Goal: Transaction & Acquisition: Book appointment/travel/reservation

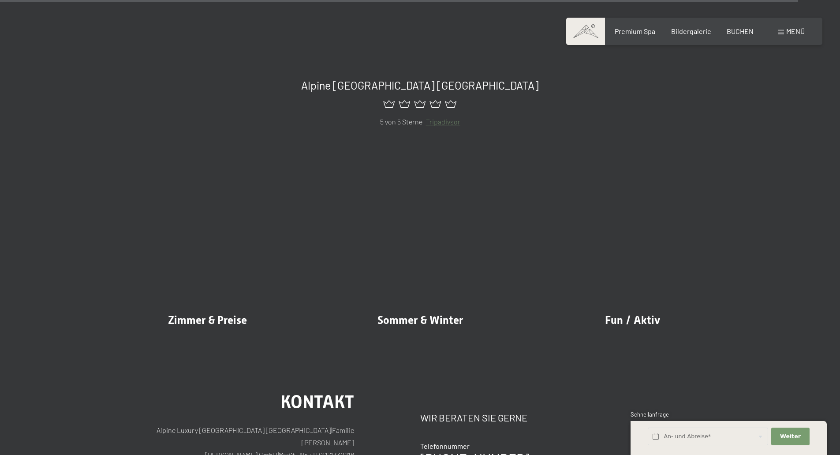
scroll to position [4455, 0]
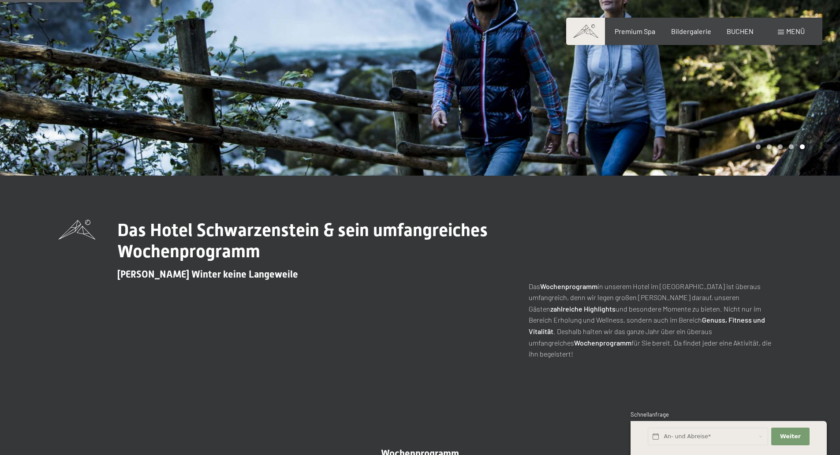
scroll to position [441, 0]
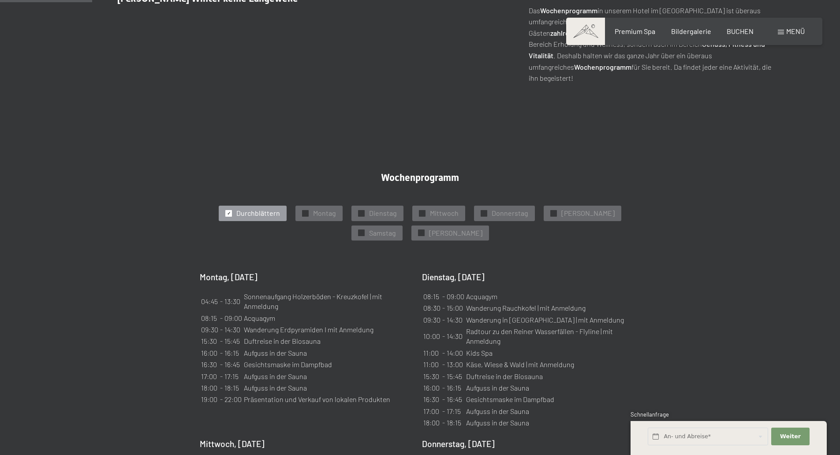
click at [258, 208] on span "Durchblättern" at bounding box center [258, 213] width 44 height 10
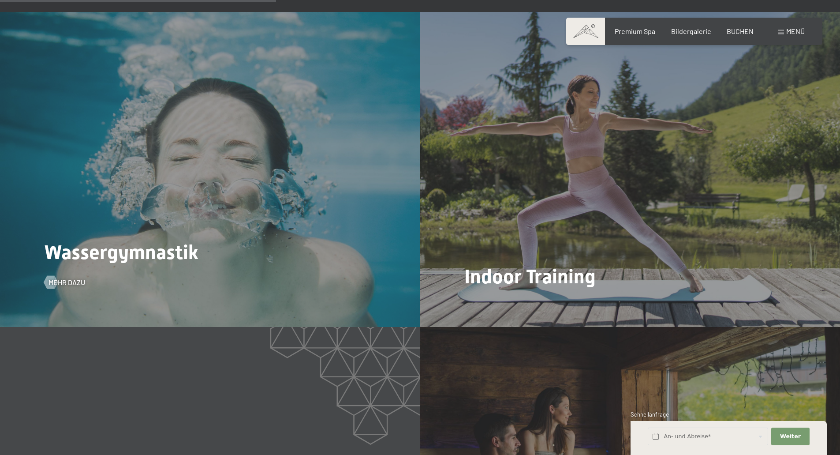
scroll to position [1533, 0]
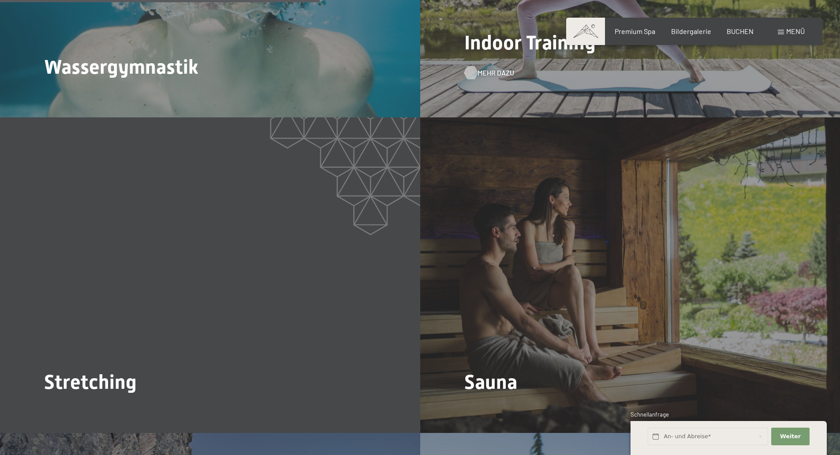
click at [485, 68] on span "Mehr dazu" at bounding box center [496, 73] width 37 height 10
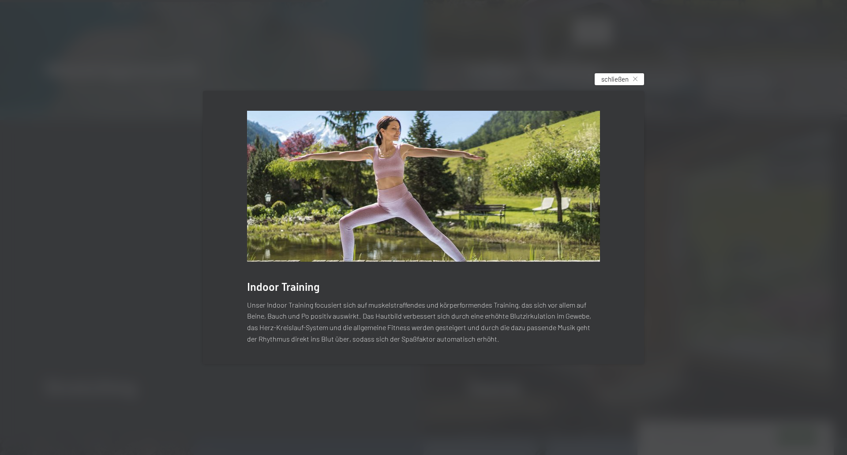
click at [633, 82] on div "schließen" at bounding box center [619, 79] width 49 height 12
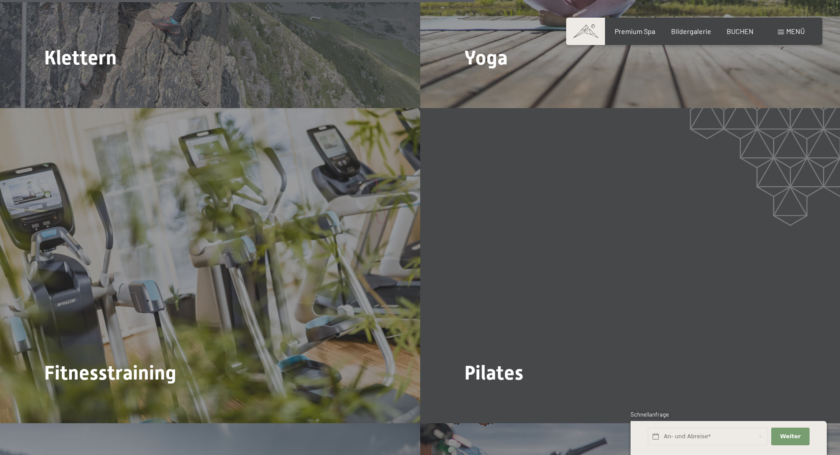
scroll to position [2316, 0]
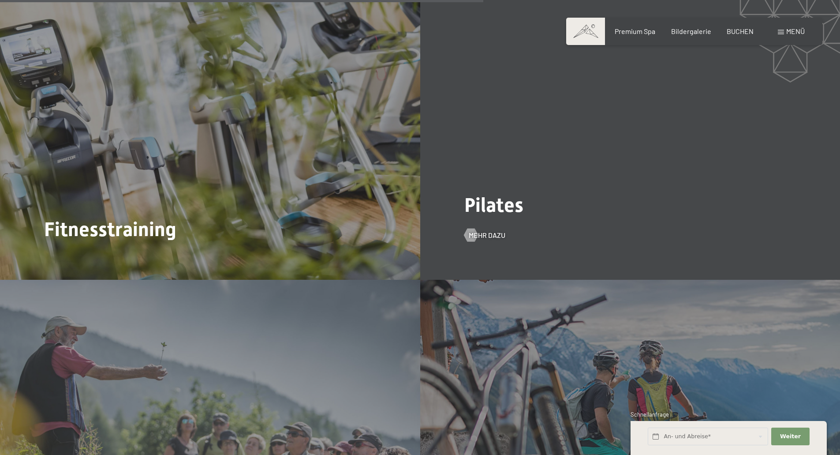
click at [482, 218] on div "Pilates Mehr dazu" at bounding box center [630, 122] width 420 height 315
click at [483, 230] on span "Mehr dazu" at bounding box center [496, 235] width 37 height 10
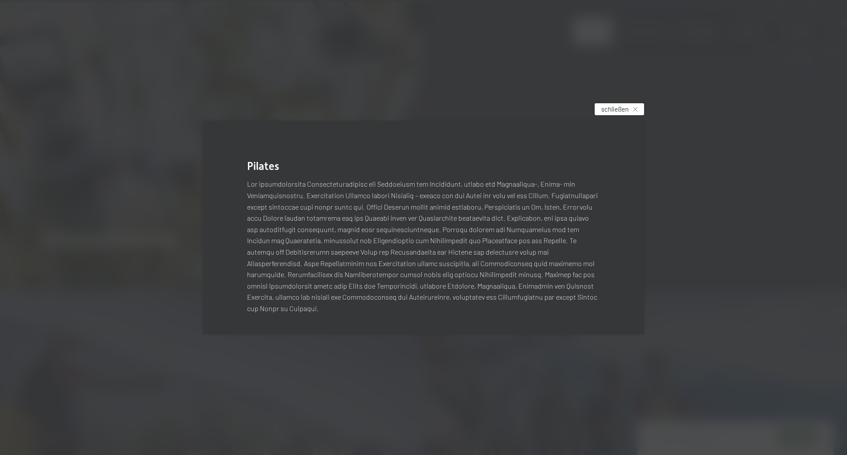
click at [611, 111] on span "schließen" at bounding box center [614, 109] width 27 height 9
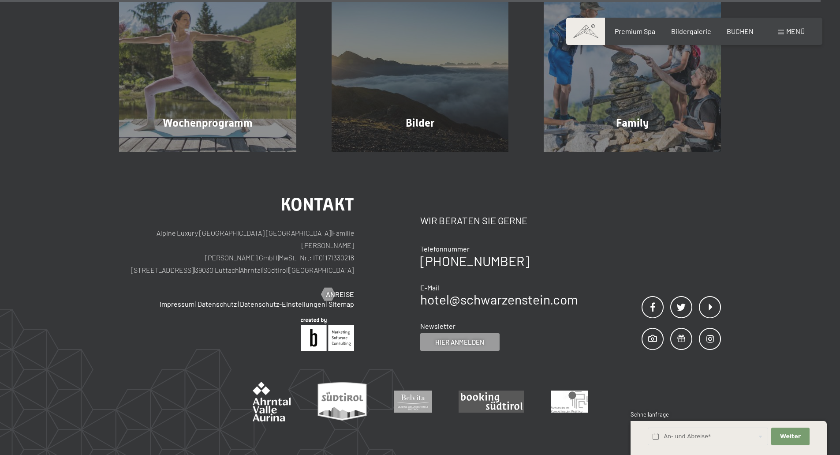
scroll to position [3981, 0]
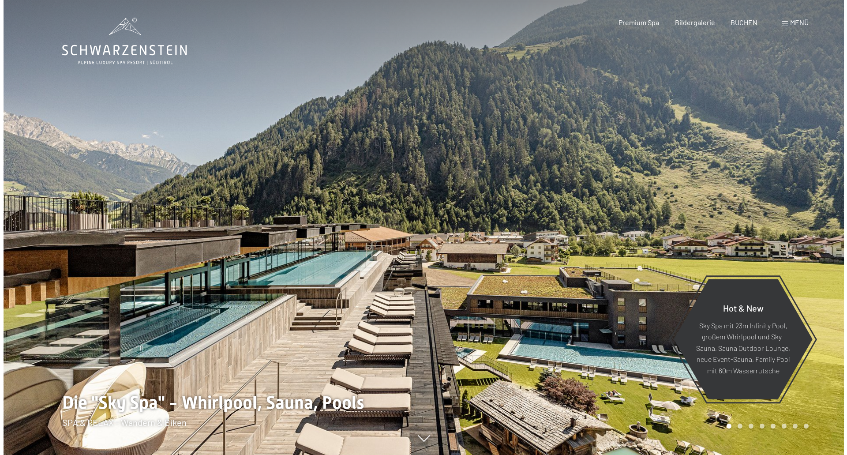
scroll to position [11, 0]
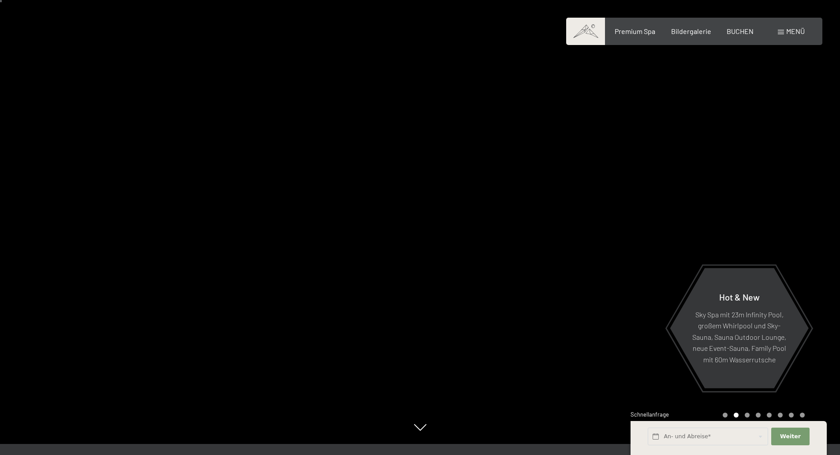
click at [794, 29] on span "Menü" at bounding box center [796, 31] width 19 height 8
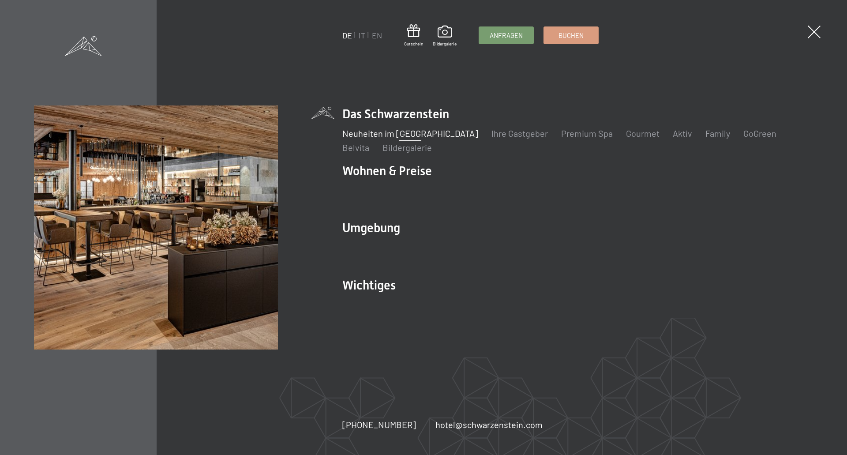
click at [425, 130] on link "Neuheiten im [GEOGRAPHIC_DATA]" at bounding box center [410, 133] width 136 height 11
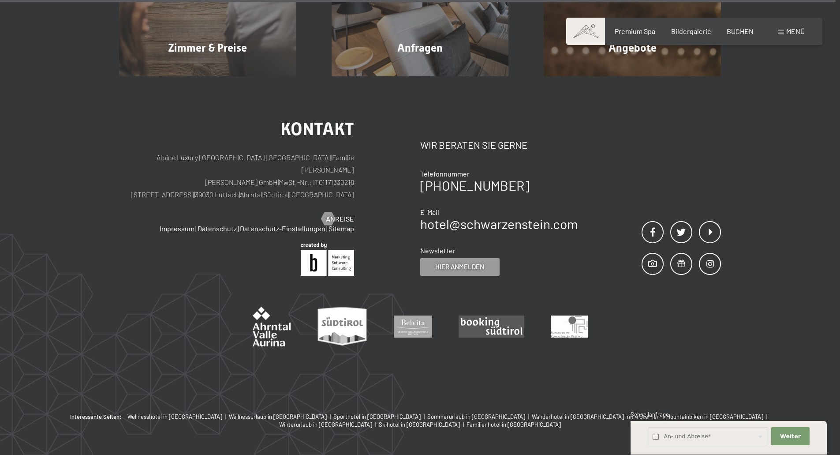
scroll to position [3628, 0]
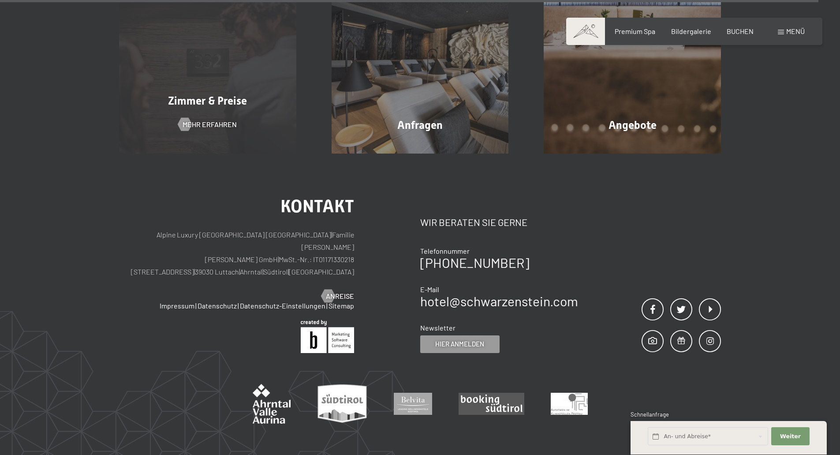
click at [256, 94] on div "Zimmer & Preise" at bounding box center [207, 100] width 213 height 15
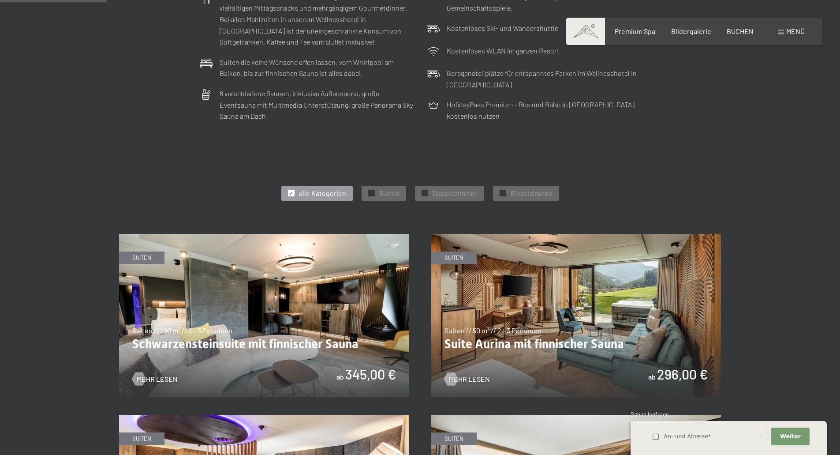
scroll to position [397, 0]
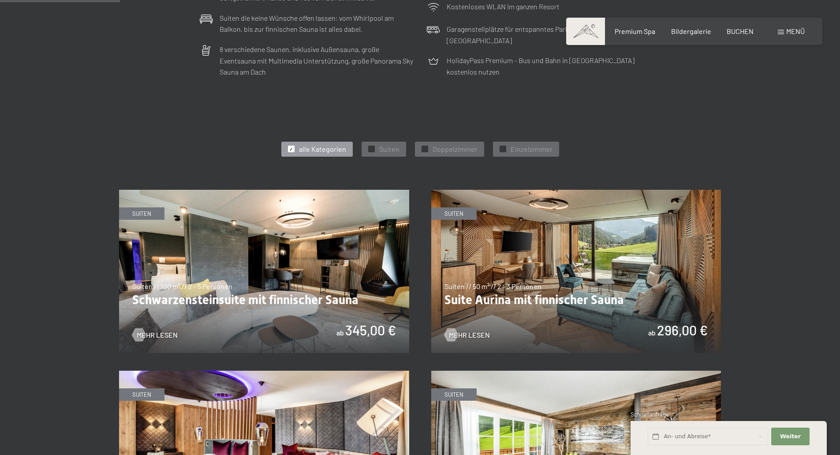
click at [547, 255] on img at bounding box center [576, 271] width 290 height 163
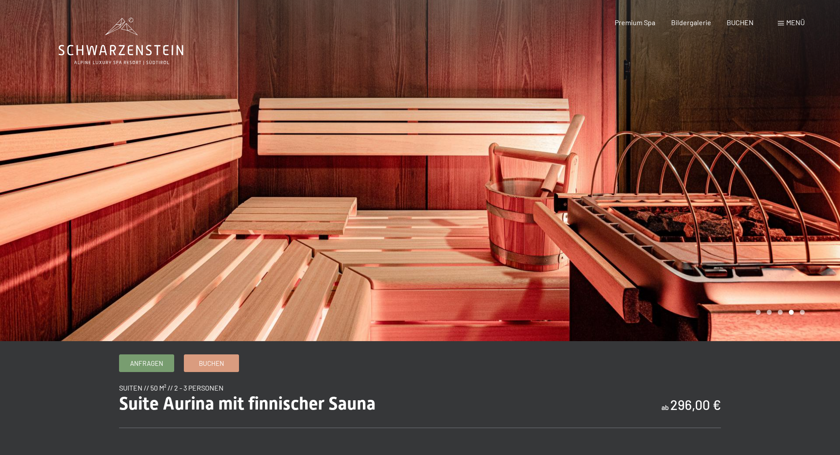
click at [765, 287] on div at bounding box center [630, 170] width 420 height 341
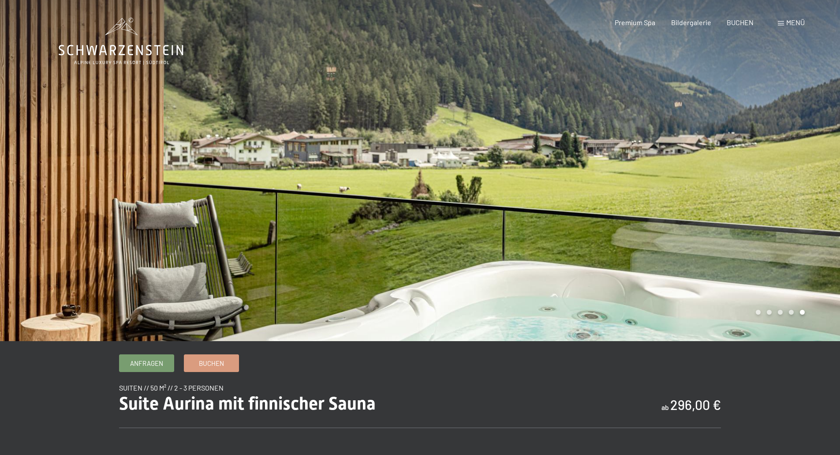
click at [765, 287] on div at bounding box center [630, 170] width 420 height 341
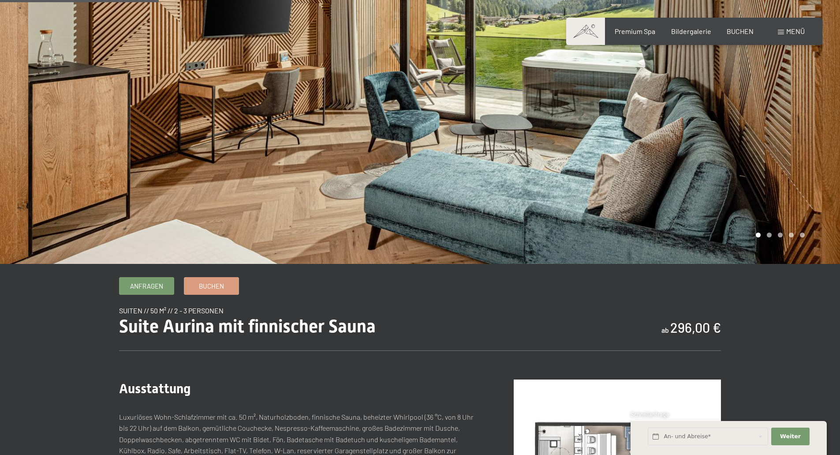
scroll to position [221, 0]
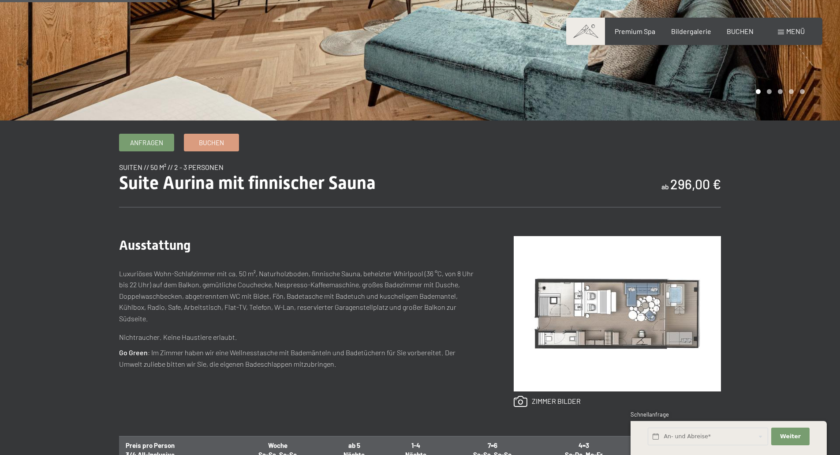
click at [594, 341] on img at bounding box center [617, 313] width 207 height 155
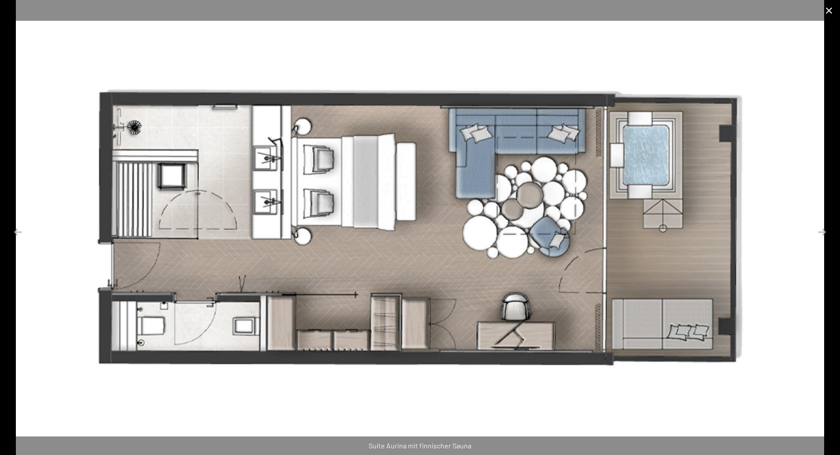
click at [828, 11] on button "Close gallery" at bounding box center [829, 10] width 22 height 21
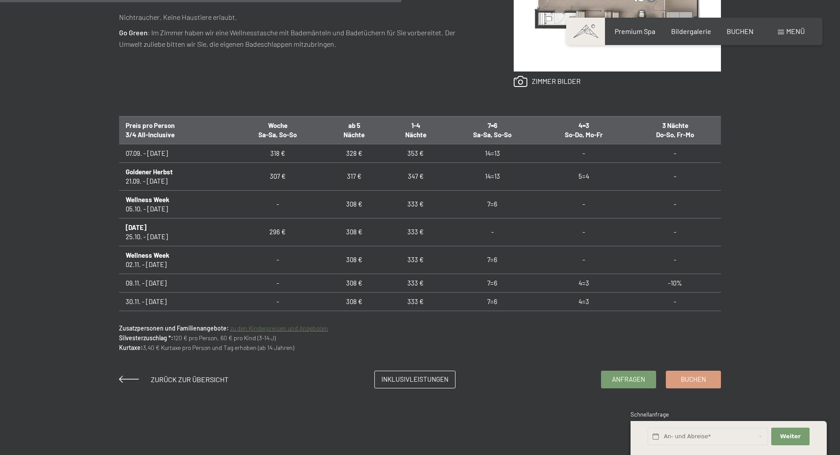
scroll to position [529, 0]
